Goal: Transaction & Acquisition: Purchase product/service

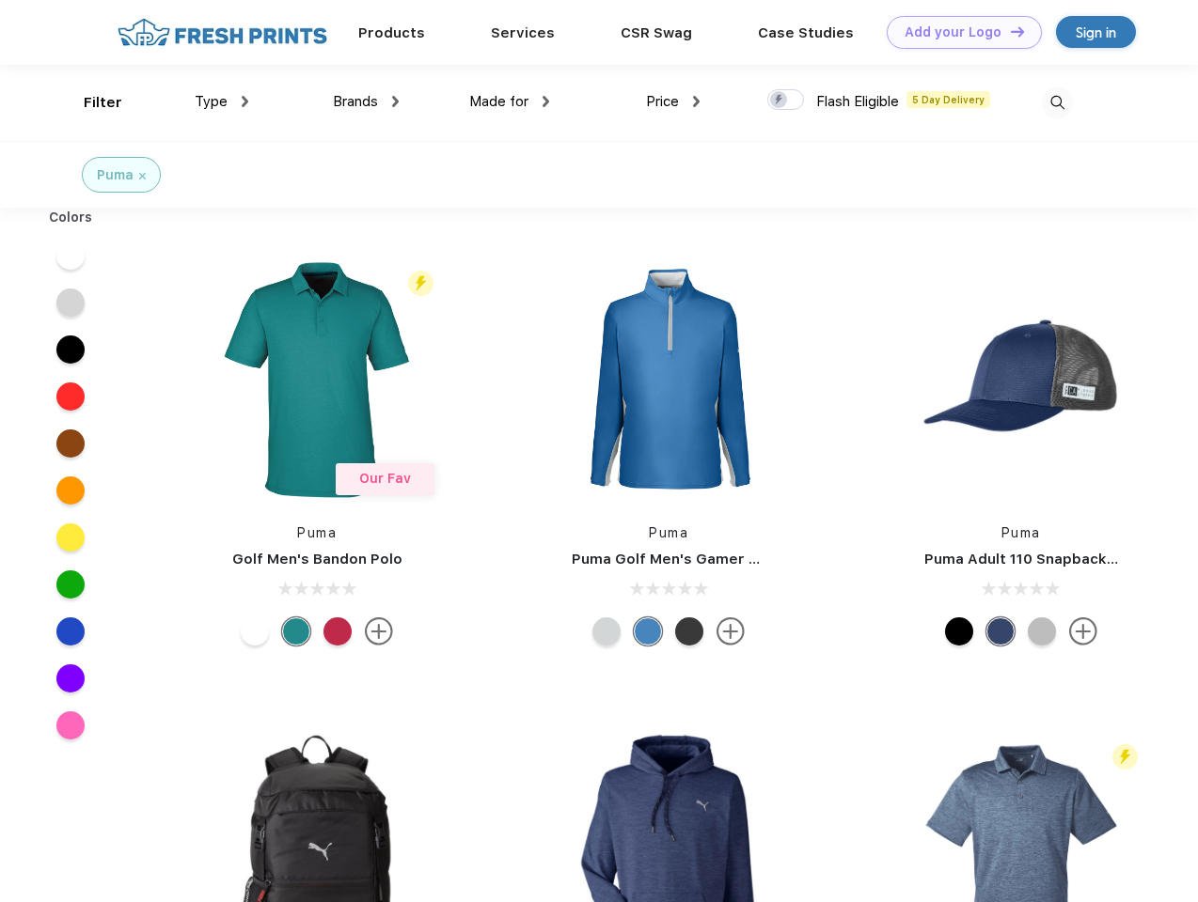
click at [957, 32] on link "Add your Logo Design Tool" at bounding box center [963, 32] width 155 height 33
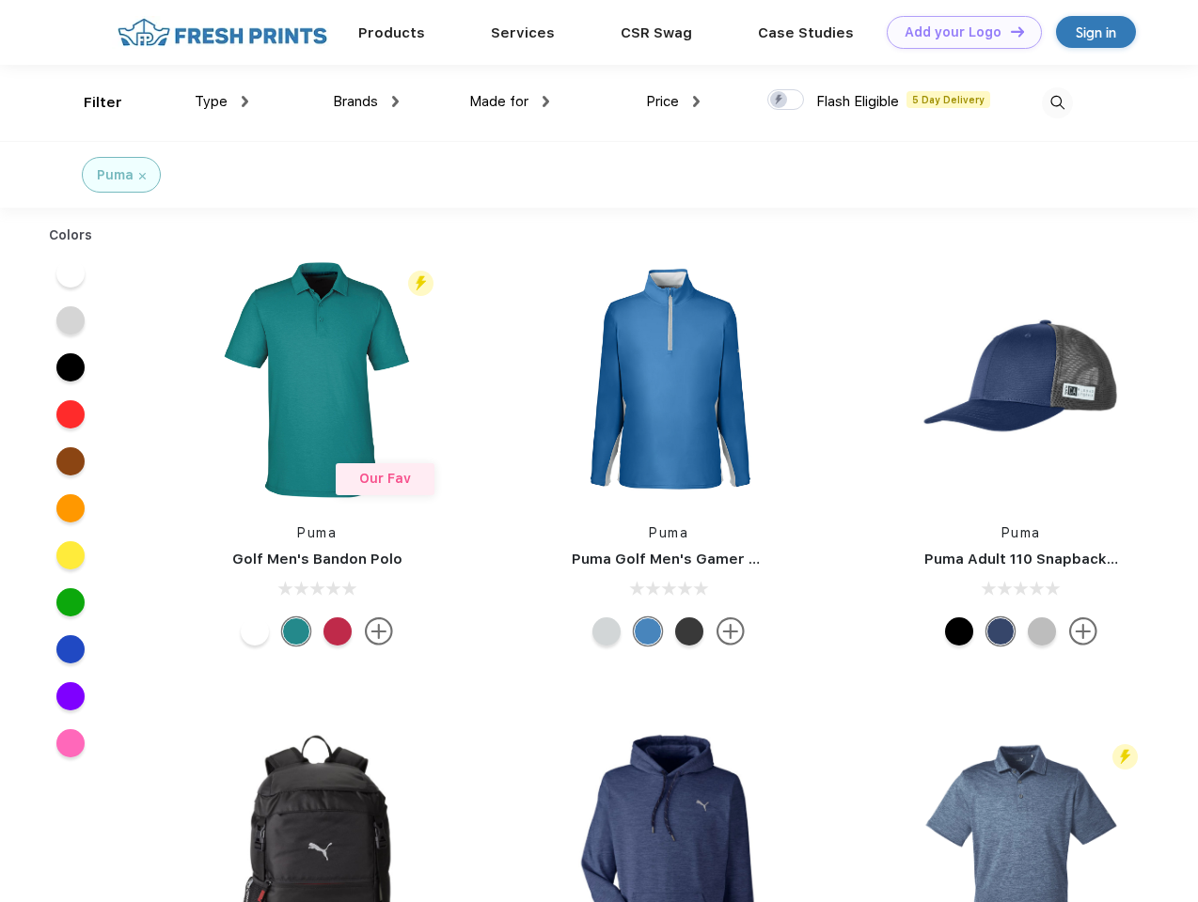
click at [0, 0] on div "Design Tool" at bounding box center [0, 0] width 0 height 0
click at [1009, 31] on link "Add your Logo Design Tool" at bounding box center [963, 32] width 155 height 33
click at [90, 102] on div "Filter" at bounding box center [103, 103] width 39 height 22
click at [222, 102] on span "Type" at bounding box center [211, 101] width 33 height 17
click at [366, 102] on span "Brands" at bounding box center [355, 101] width 45 height 17
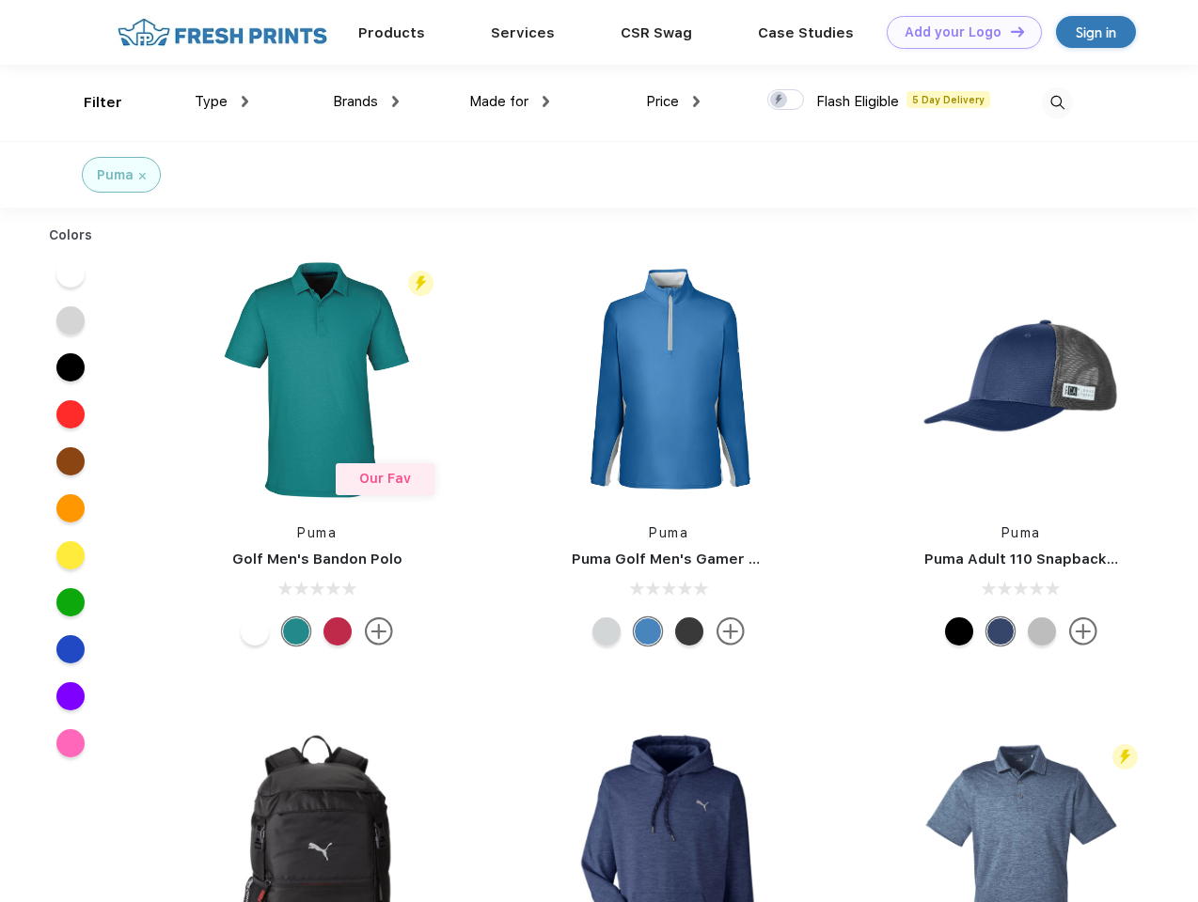
click at [509, 102] on span "Made for" at bounding box center [498, 101] width 59 height 17
click at [673, 102] on span "Price" at bounding box center [662, 101] width 33 height 17
click at [786, 101] on div at bounding box center [785, 99] width 37 height 21
click at [779, 101] on input "checkbox" at bounding box center [773, 94] width 12 height 12
click at [1057, 102] on img at bounding box center [1057, 102] width 31 height 31
